Goal: Check status: Check status

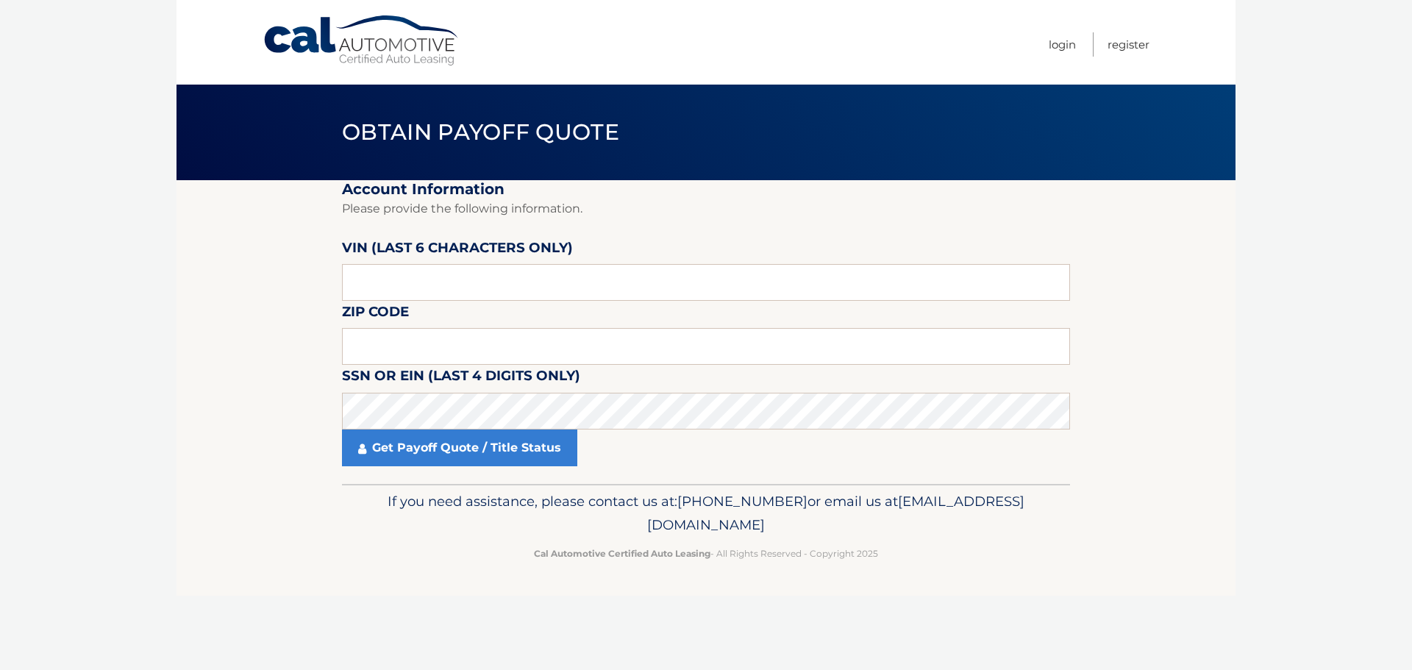
click at [206, 258] on section "Account Information Please provide the following information. [PERSON_NAME] (la…" at bounding box center [705, 332] width 1059 height 304
click at [227, 390] on section "Account Information Please provide the following information. [PERSON_NAME] (la…" at bounding box center [705, 332] width 1059 height 304
click at [382, 281] on input "text" at bounding box center [706, 282] width 728 height 37
drag, startPoint x: 415, startPoint y: 285, endPoint x: 283, endPoint y: 273, distance: 132.9
click at [285, 274] on section "Account Information Please provide the following information. [PERSON_NAME] (la…" at bounding box center [705, 332] width 1059 height 304
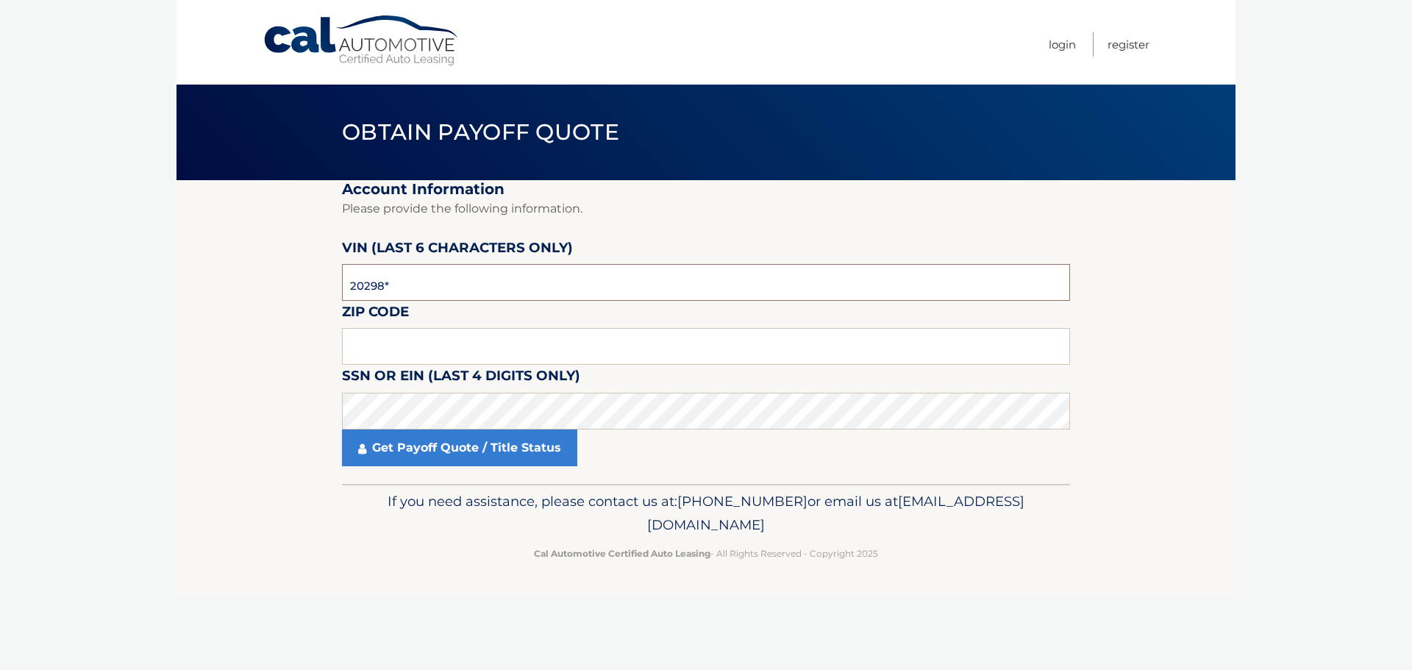
type input "202986"
type input "10308"
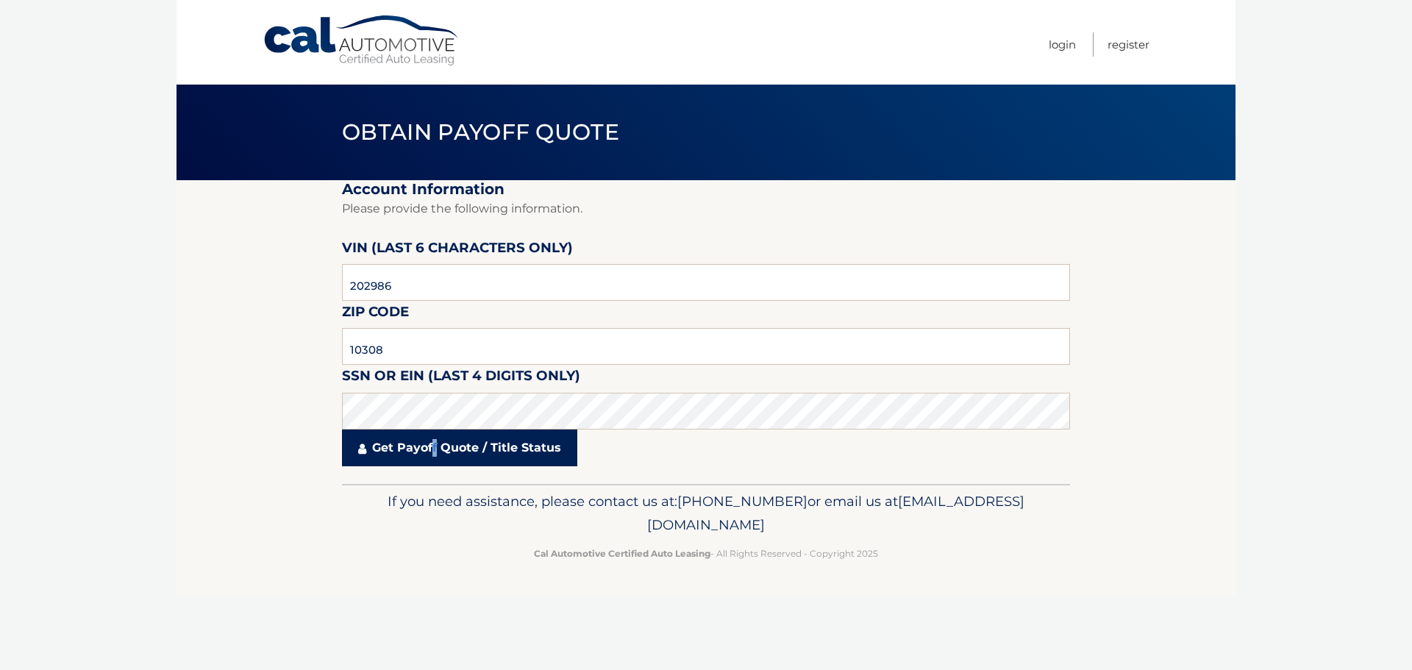
click at [435, 446] on link "Get Payoff Quote / Title Status" at bounding box center [459, 447] width 235 height 37
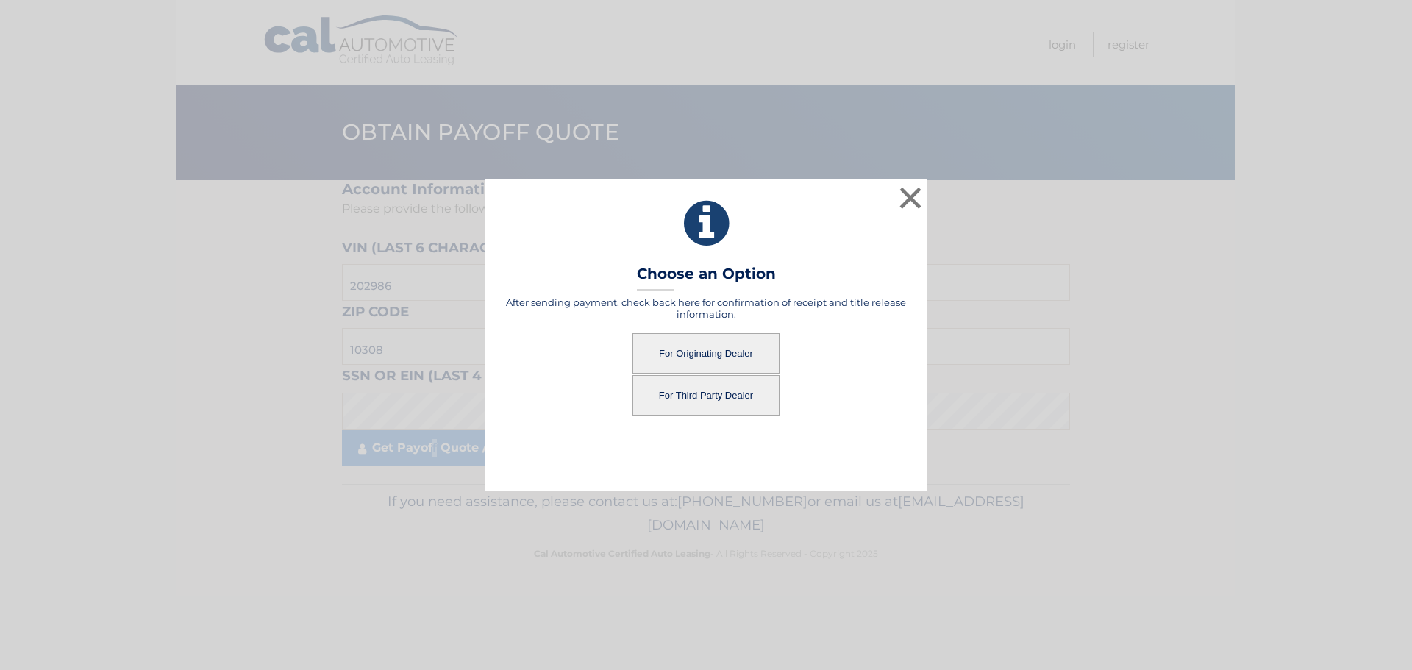
click at [721, 355] on button "For Originating Dealer" at bounding box center [705, 353] width 147 height 40
click at [694, 353] on button "For Originating Dealer" at bounding box center [705, 353] width 147 height 40
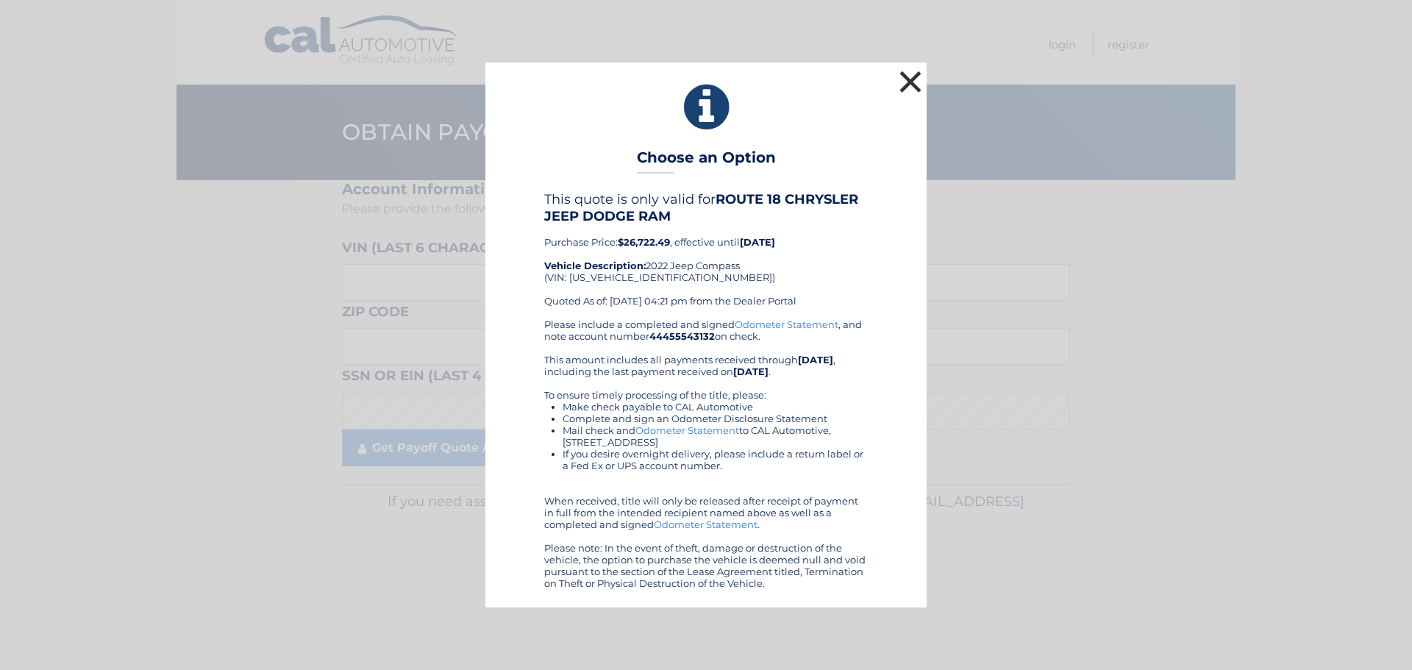
click at [905, 82] on button "×" at bounding box center [910, 81] width 29 height 29
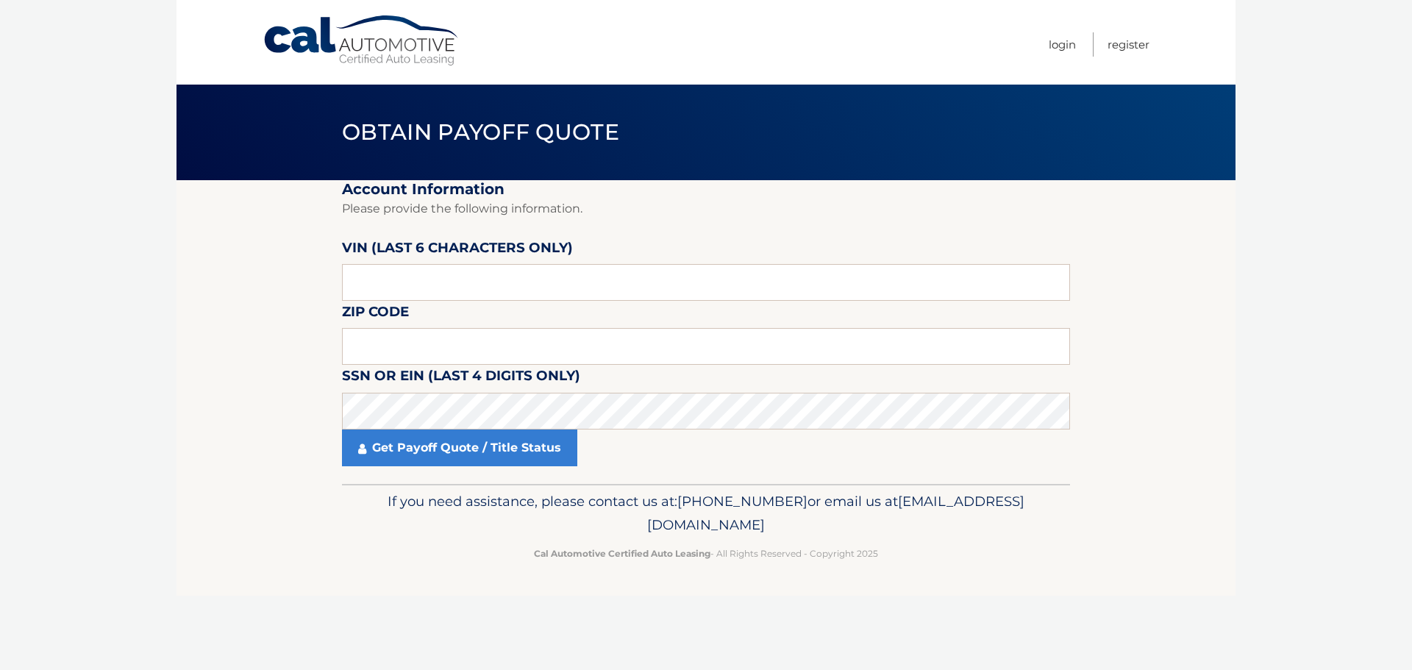
click at [1301, 255] on body "Cal Automotive Menu Login Register Obtain Payoff Quote" at bounding box center [706, 335] width 1412 height 670
drag, startPoint x: 1275, startPoint y: 235, endPoint x: 1209, endPoint y: 201, distance: 74.3
click at [1275, 236] on body "Cal Automotive Menu Login Register Obtain Payoff Quote" at bounding box center [706, 335] width 1412 height 670
